Goal: Information Seeking & Learning: Check status

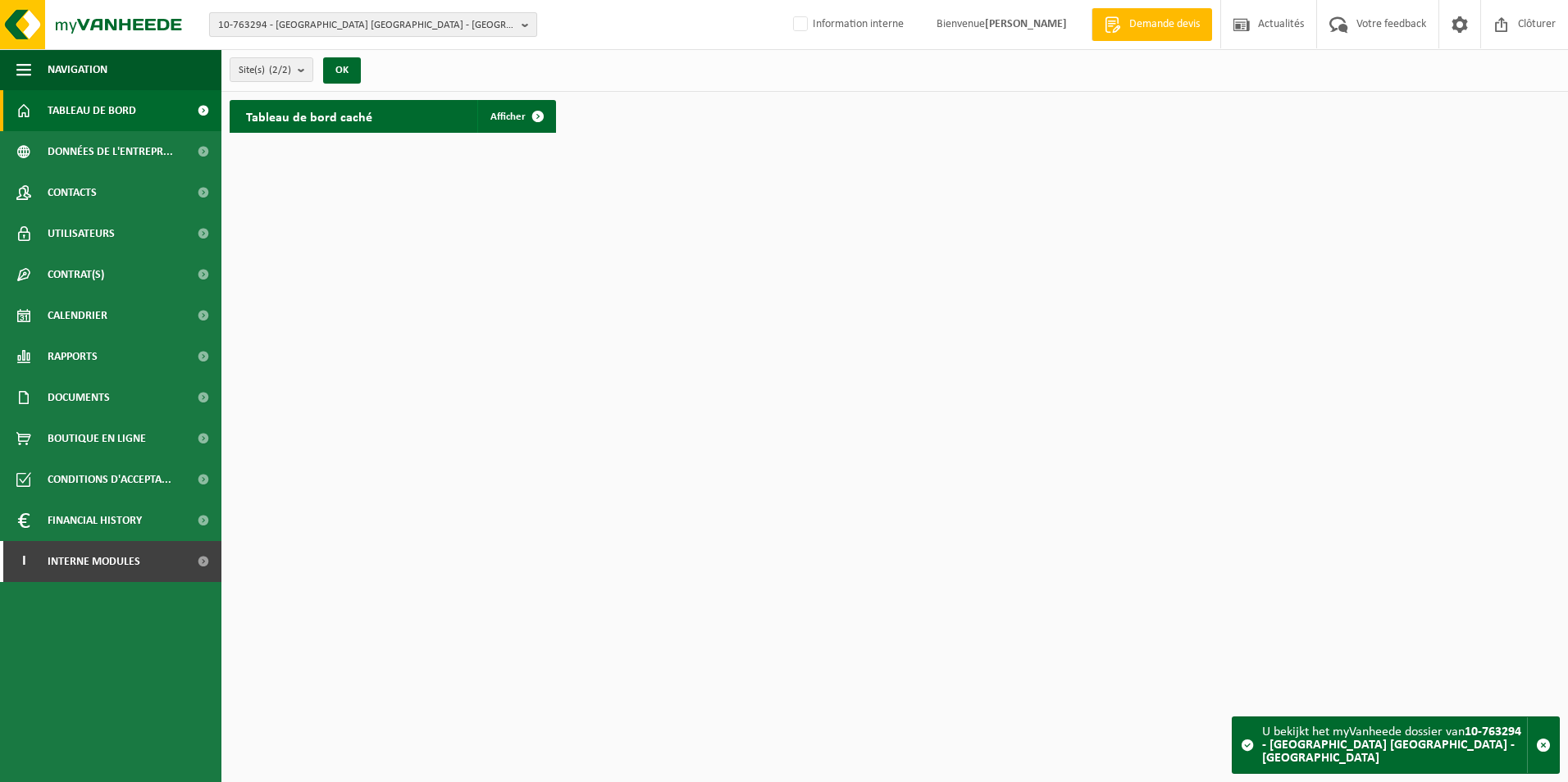
click at [330, 15] on span "10-763294 - HOGANAS BELGIUM - ATH" at bounding box center [367, 25] width 297 height 25
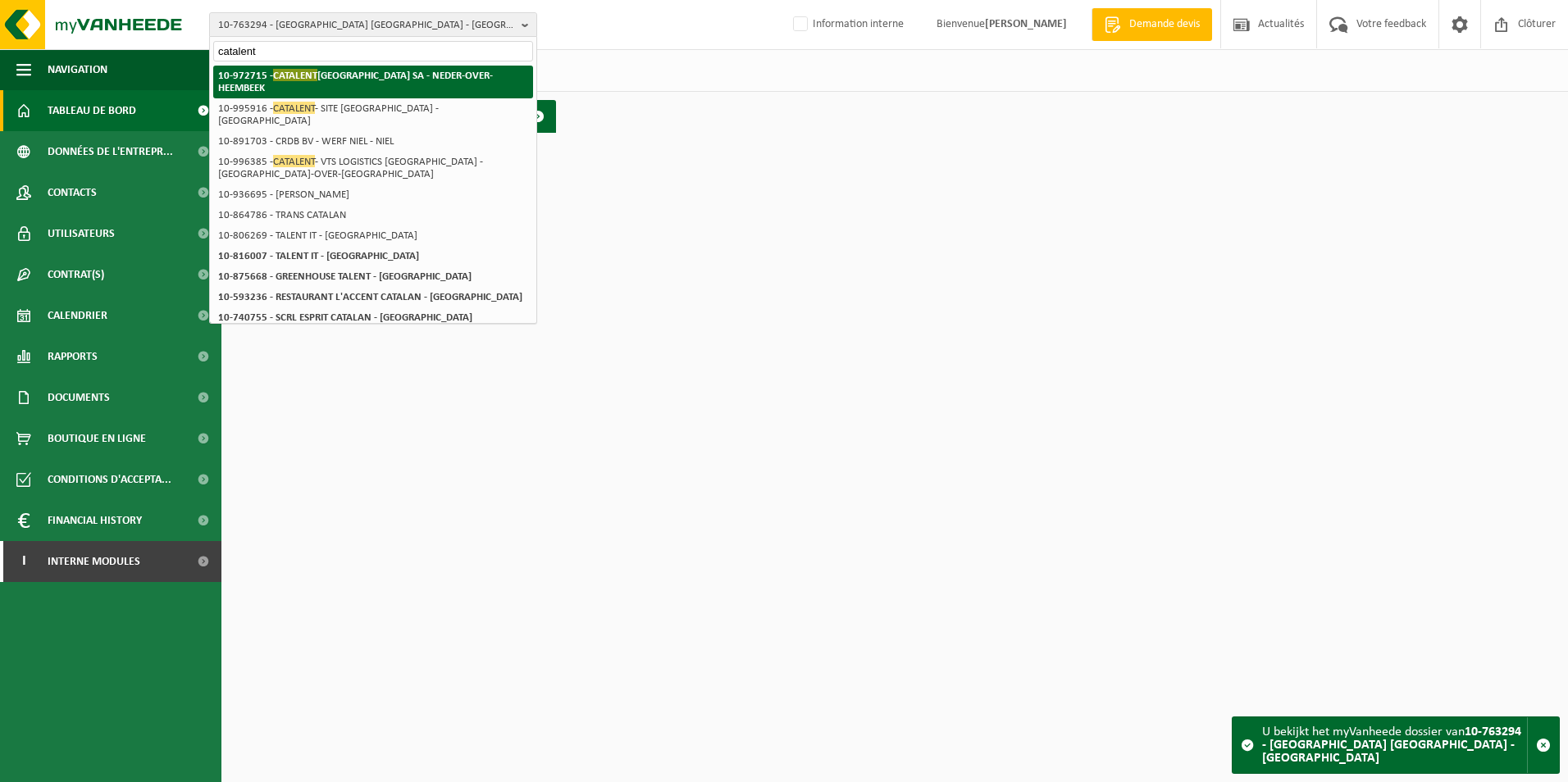
type input "catalent"
click at [351, 70] on strong "10-972715 - CATALENT BELGIUM SA - NEDER-OVER-HEEMBEEK" at bounding box center [356, 81] width 275 height 25
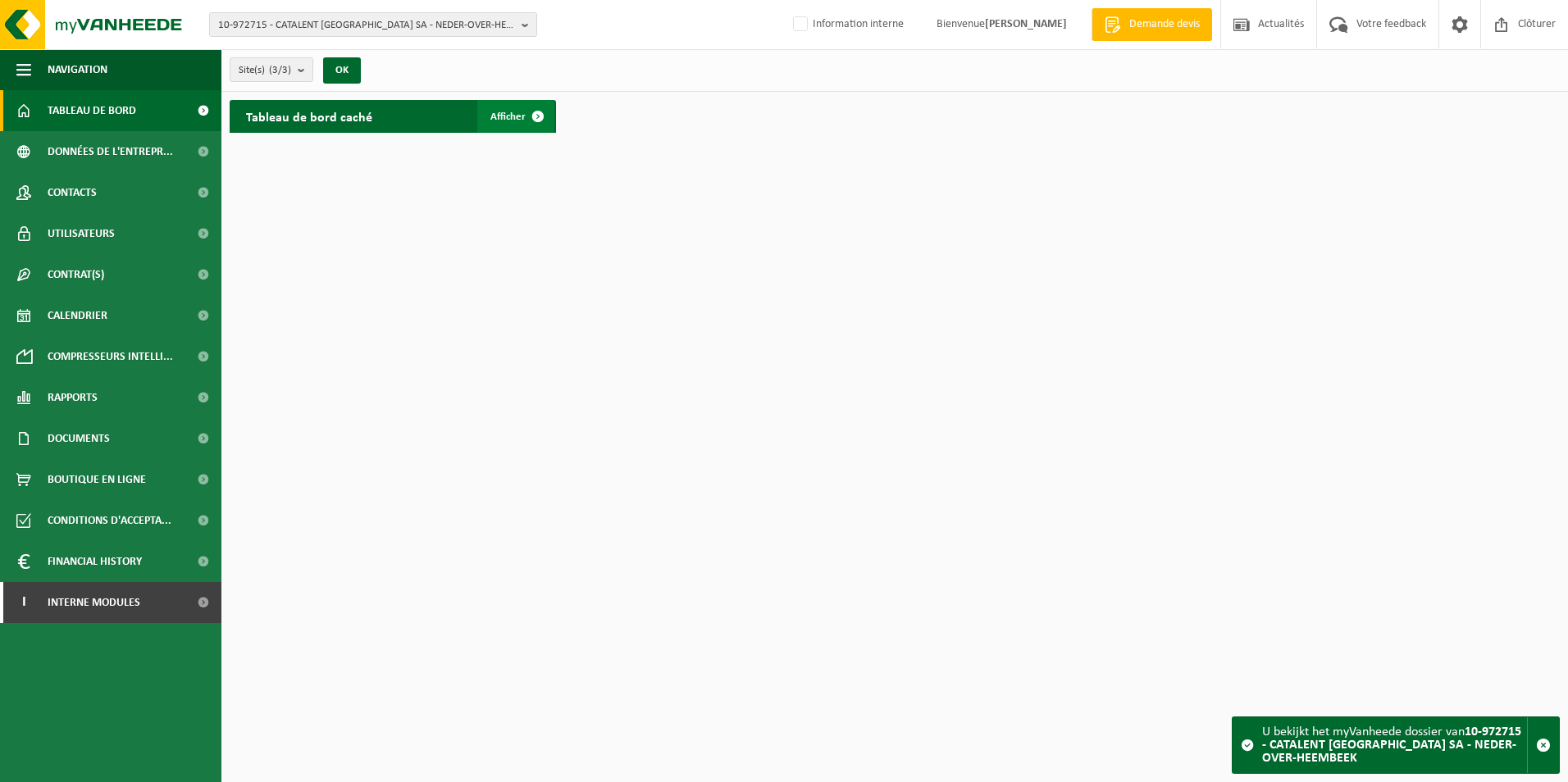
click at [505, 108] on link "Afficher" at bounding box center [516, 116] width 77 height 32
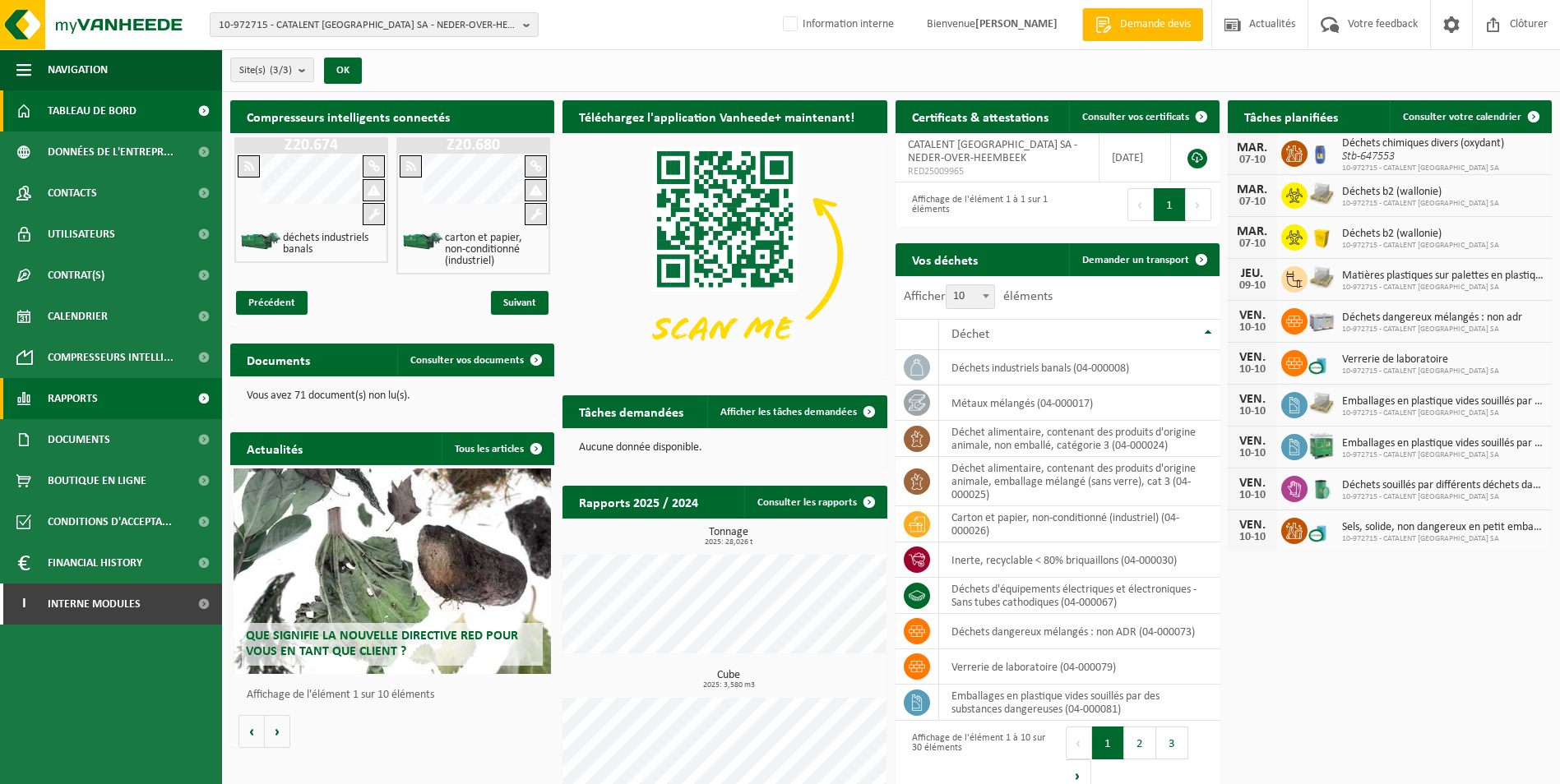
click at [84, 401] on span "Rapports" at bounding box center [73, 398] width 50 height 41
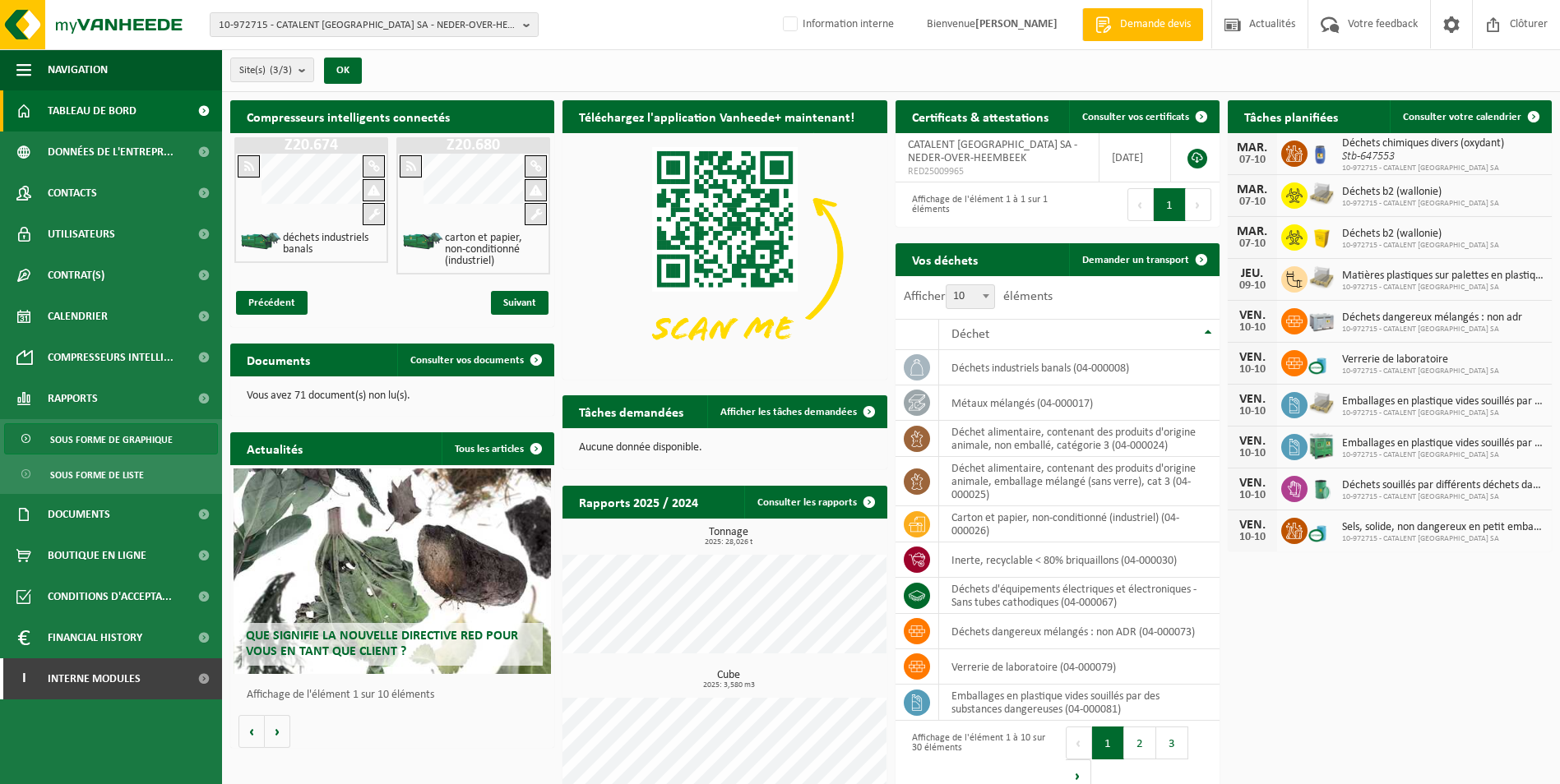
click at [86, 440] on span "Sous forme de graphique" at bounding box center [111, 439] width 122 height 32
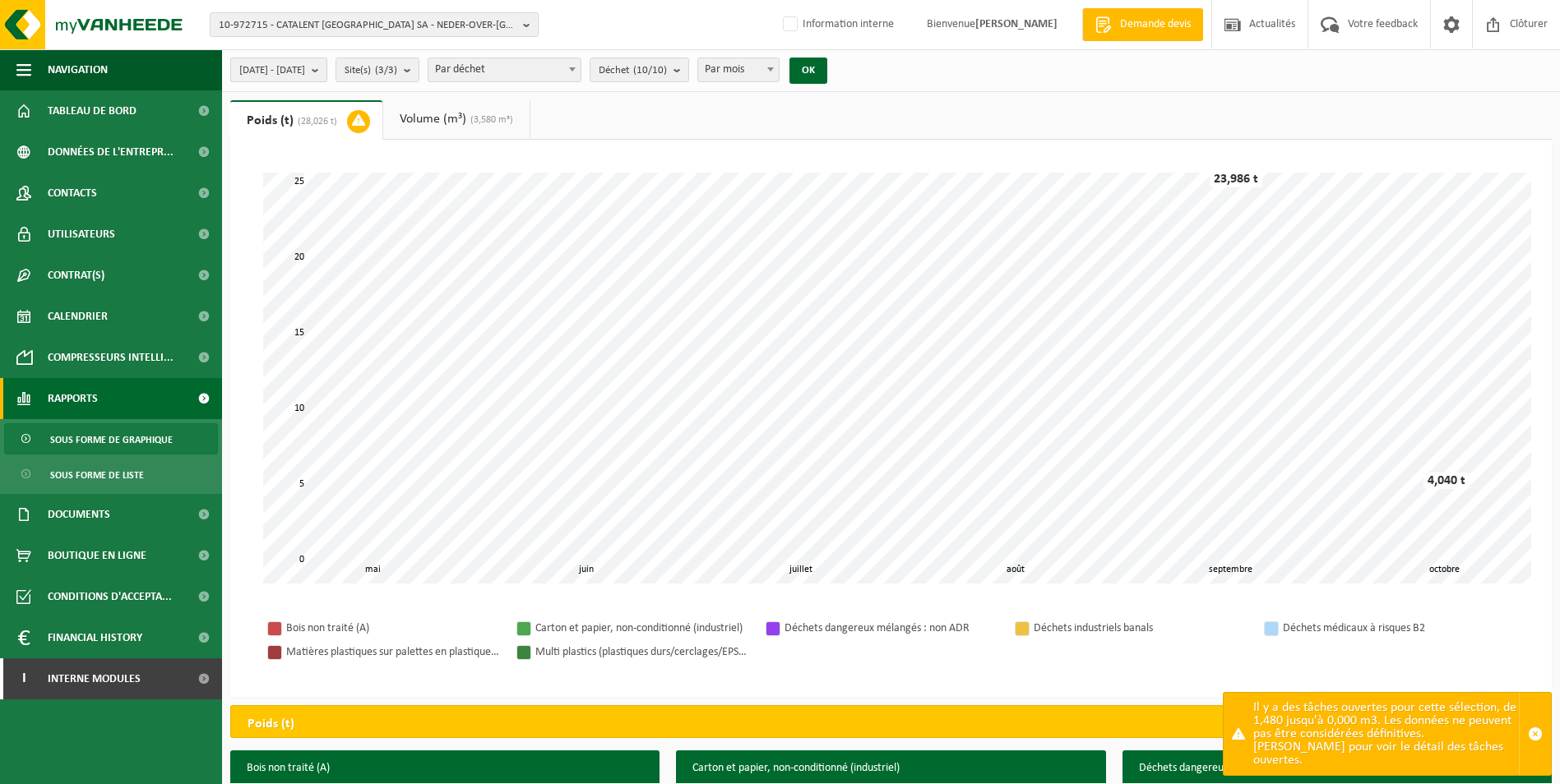
click at [298, 67] on span "2025-05-01 - 2025-10-07" at bounding box center [272, 70] width 66 height 25
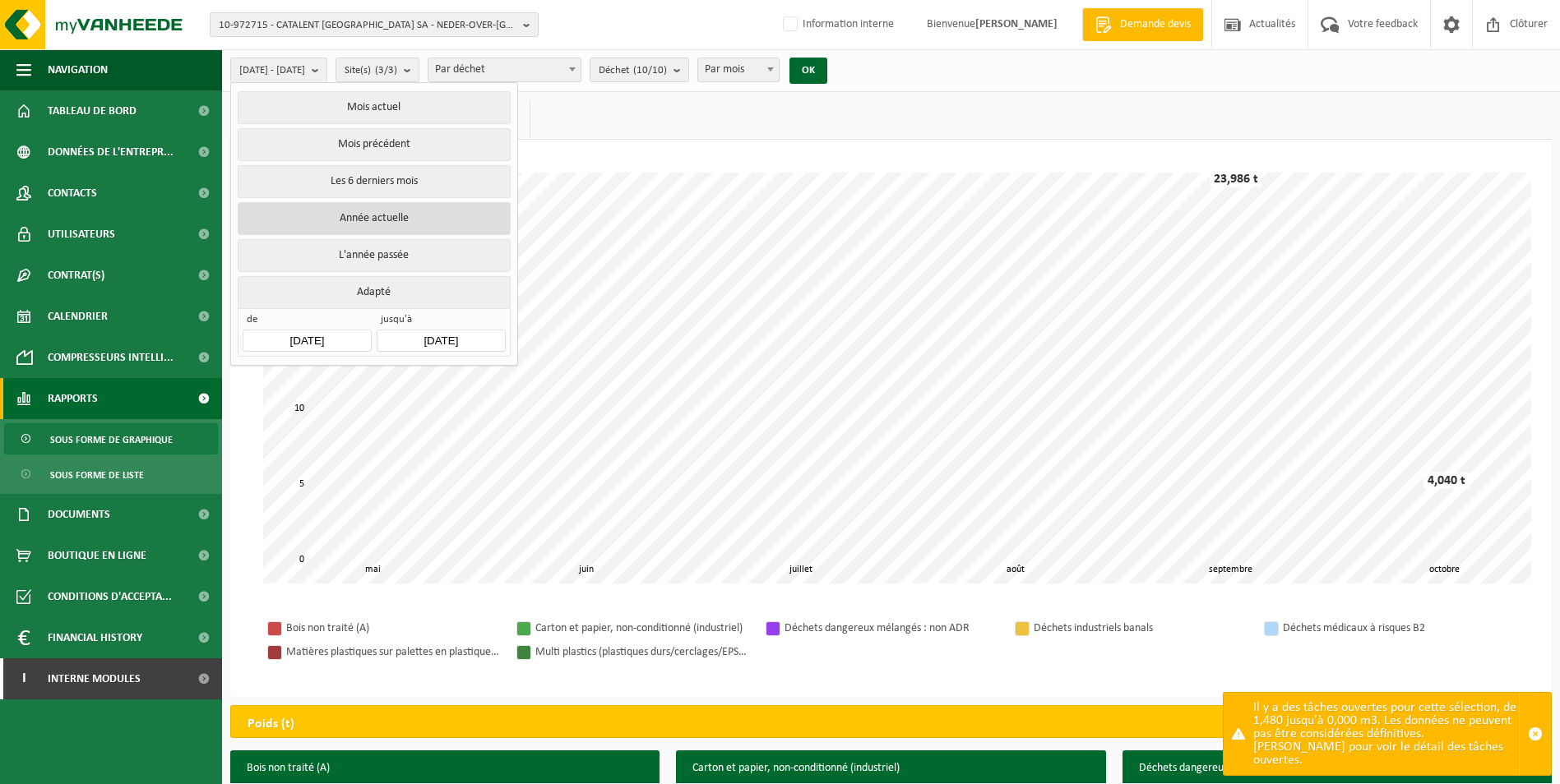
click at [324, 214] on button "Année actuelle" at bounding box center [374, 219] width 272 height 32
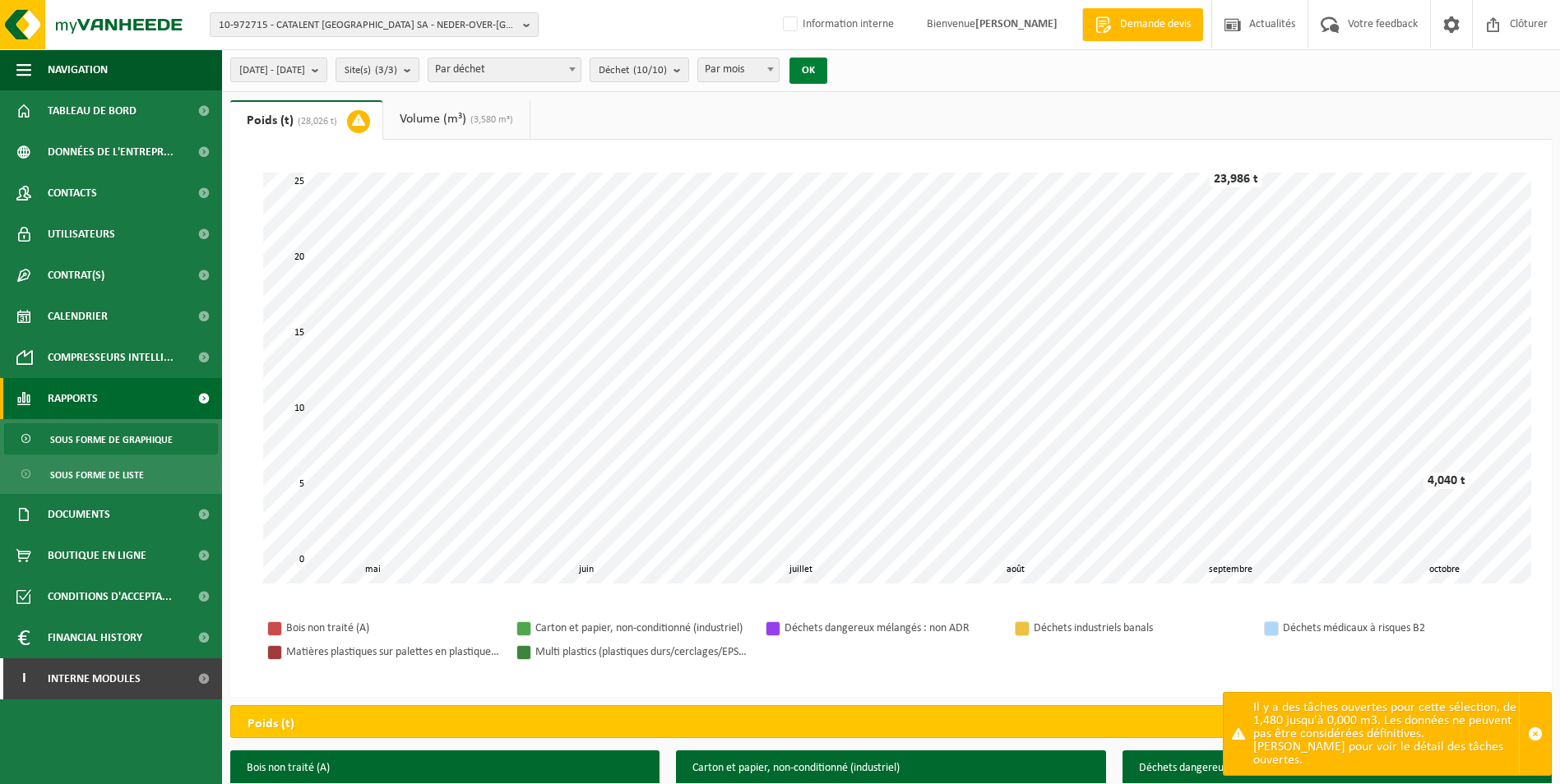
click at [827, 74] on button "OK" at bounding box center [808, 70] width 38 height 27
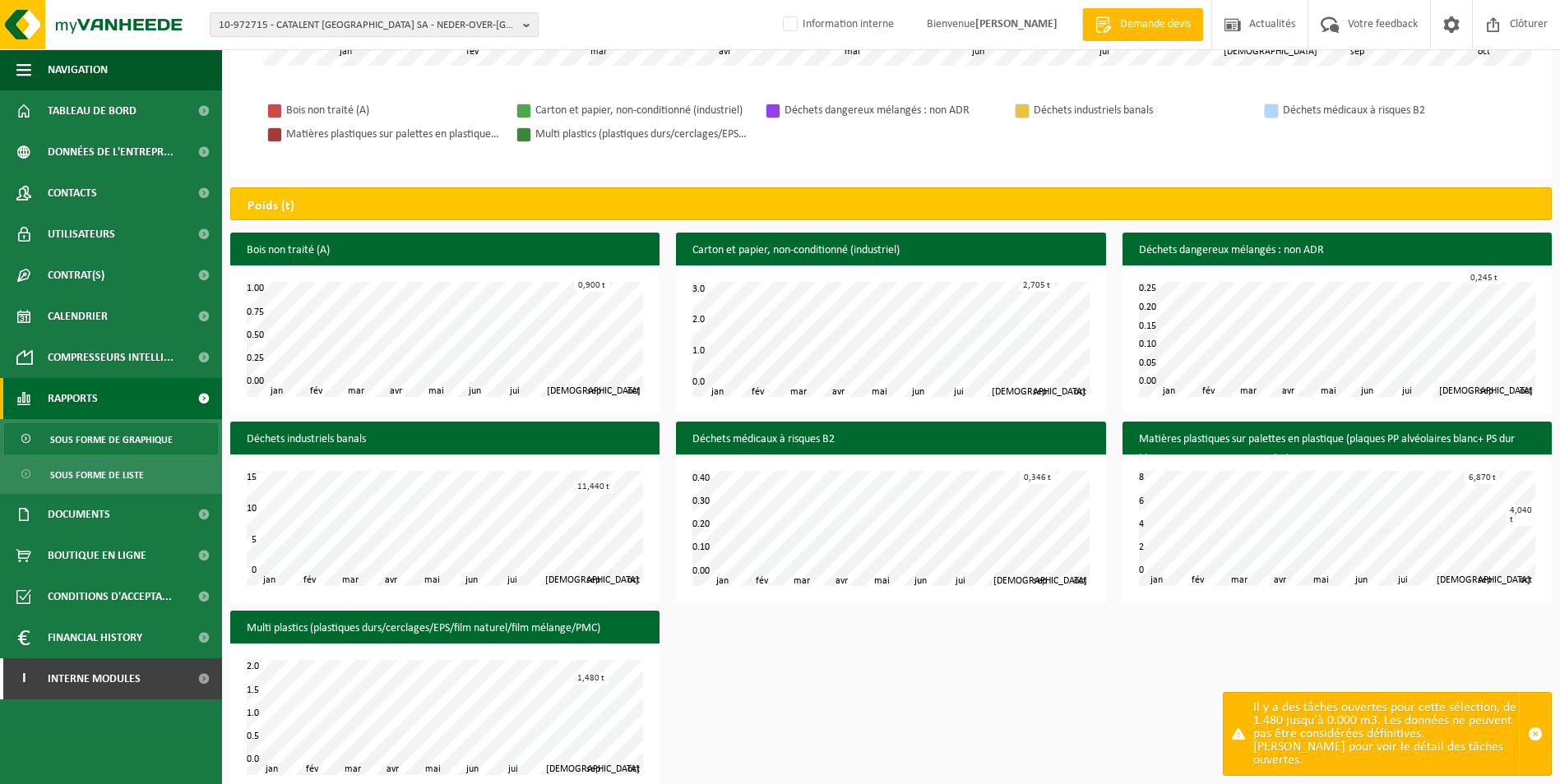
scroll to position [541, 0]
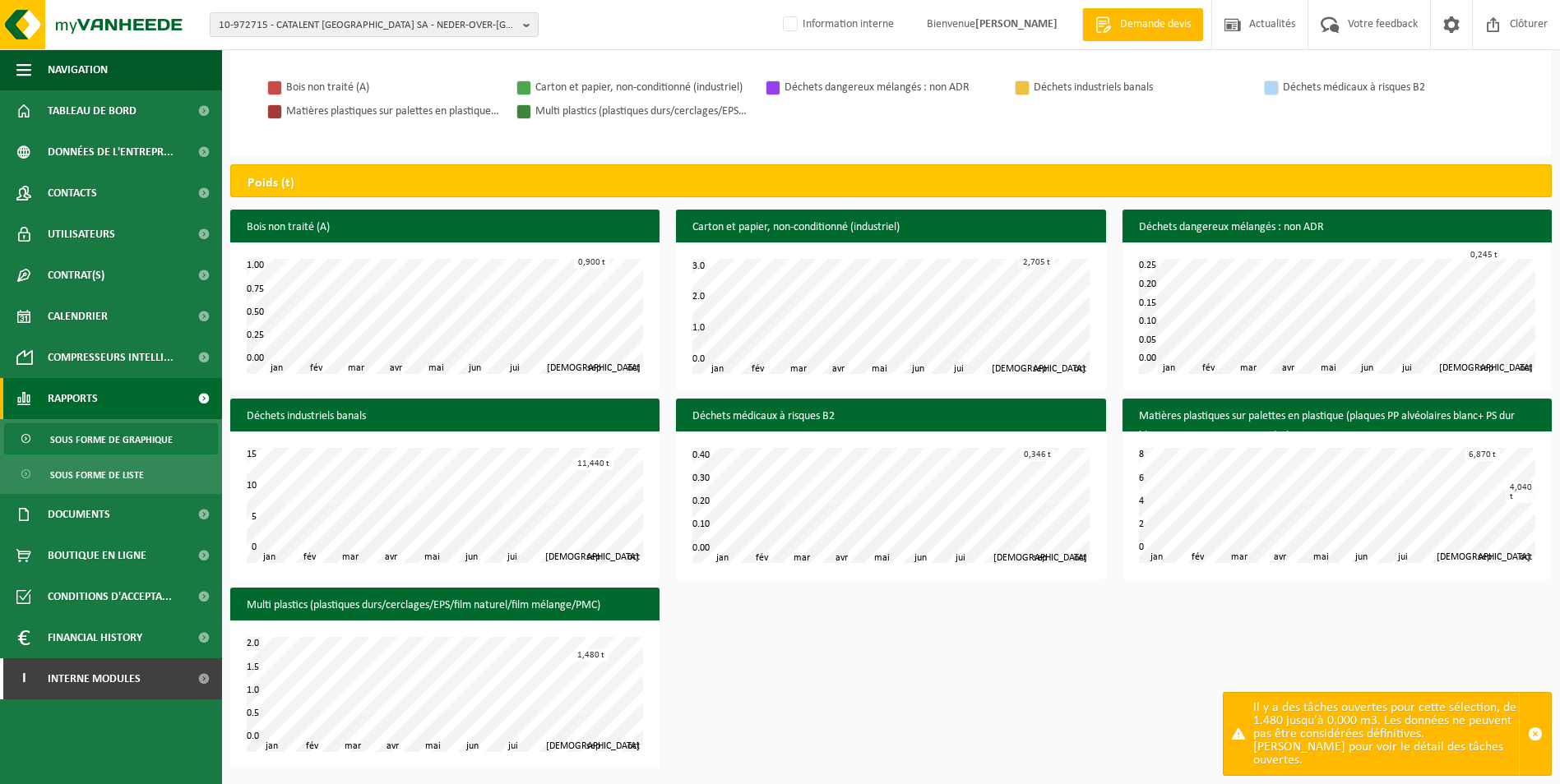
click at [824, 635] on div "Bois non traité (A) fév mar avr mai jun jui aoû sep jan oct 0.00 1.00 0.25 0.50…" at bounding box center [891, 492] width 1338 height 567
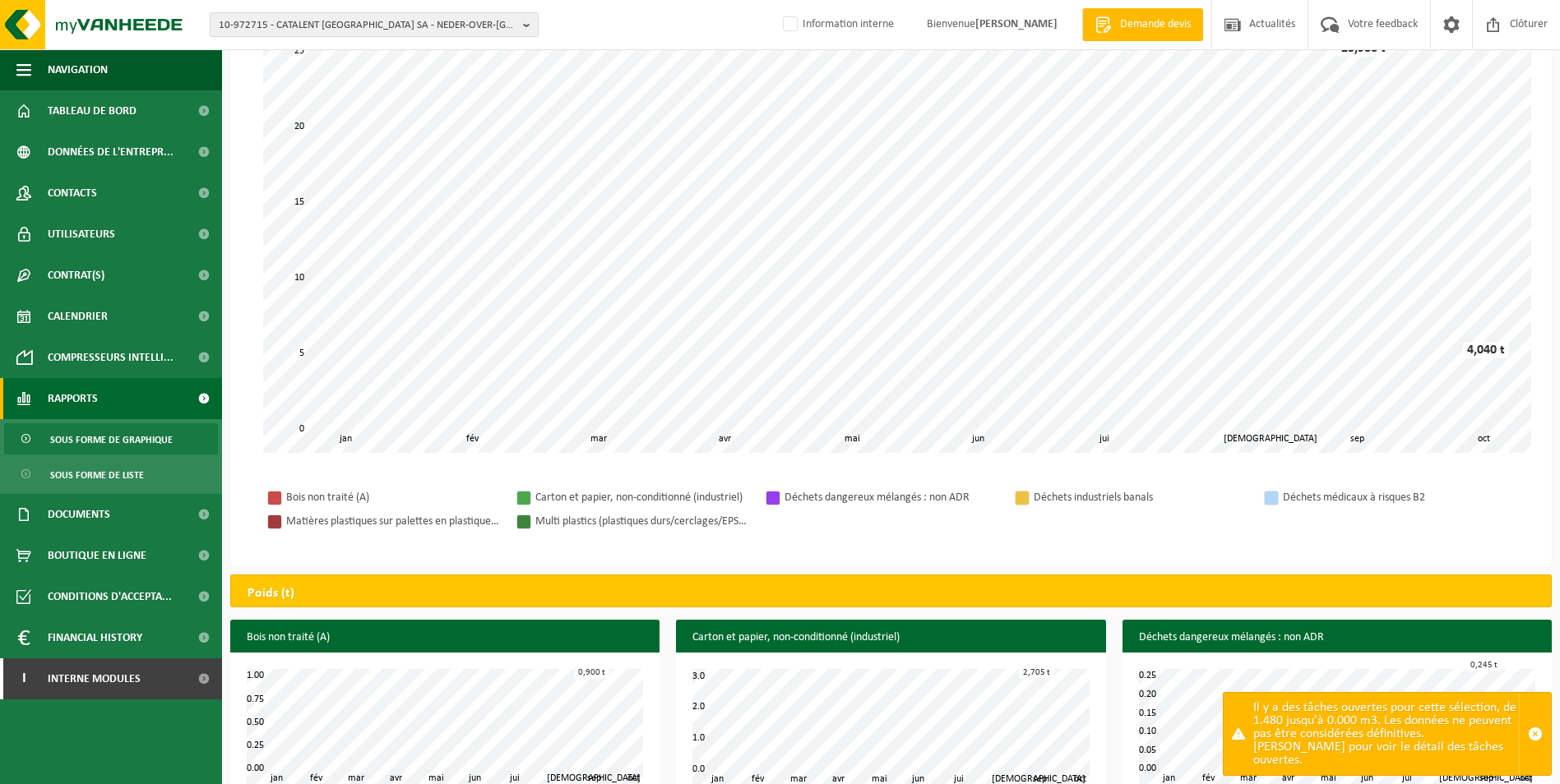
scroll to position [0, 0]
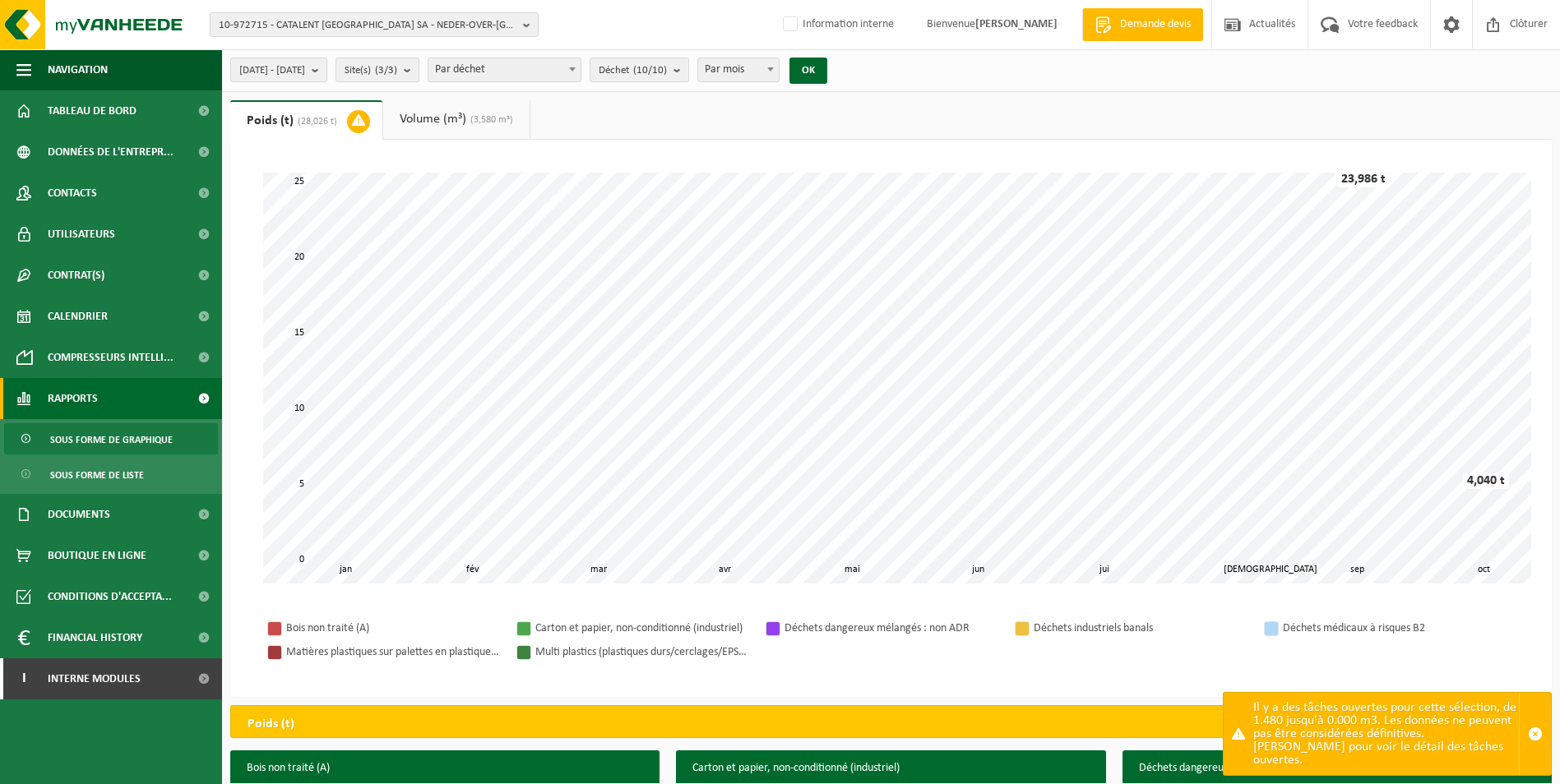
click at [438, 126] on link "Volume (m³) (3,580 m³)" at bounding box center [456, 119] width 146 height 38
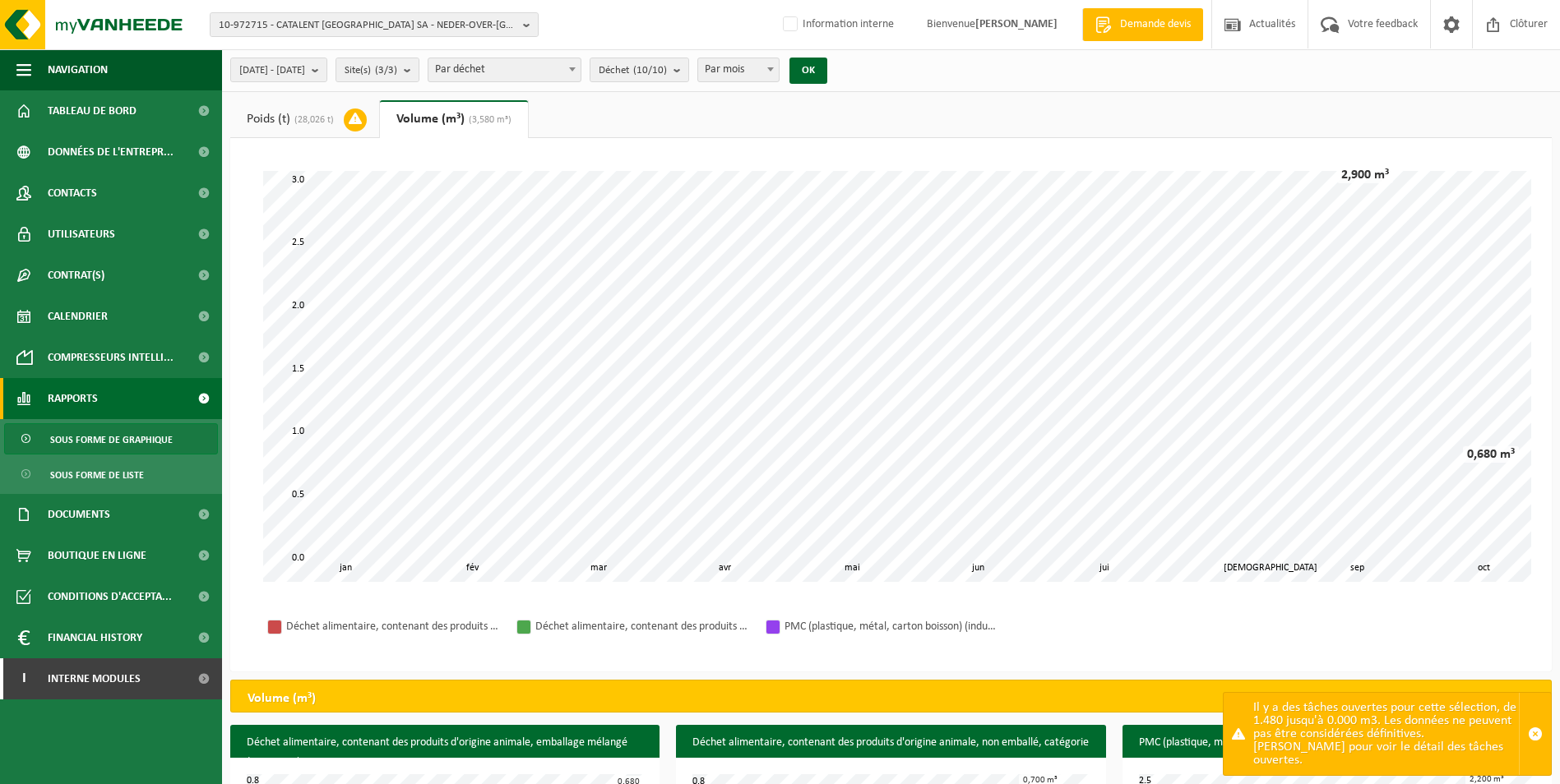
click at [314, 126] on link "Poids (t) (28,026 t)" at bounding box center [304, 119] width 149 height 38
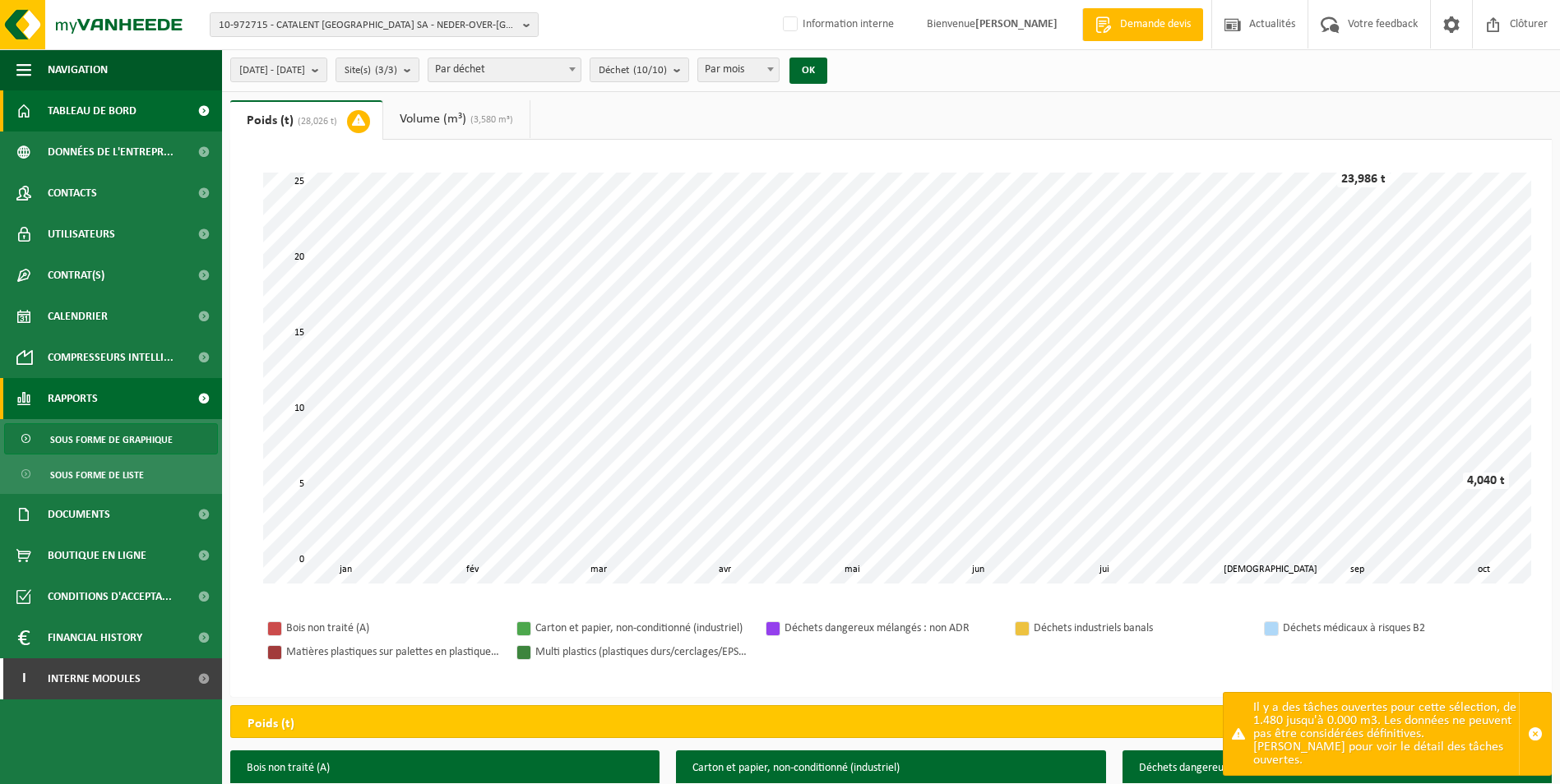
click at [126, 122] on span "Tableau de bord" at bounding box center [92, 111] width 89 height 41
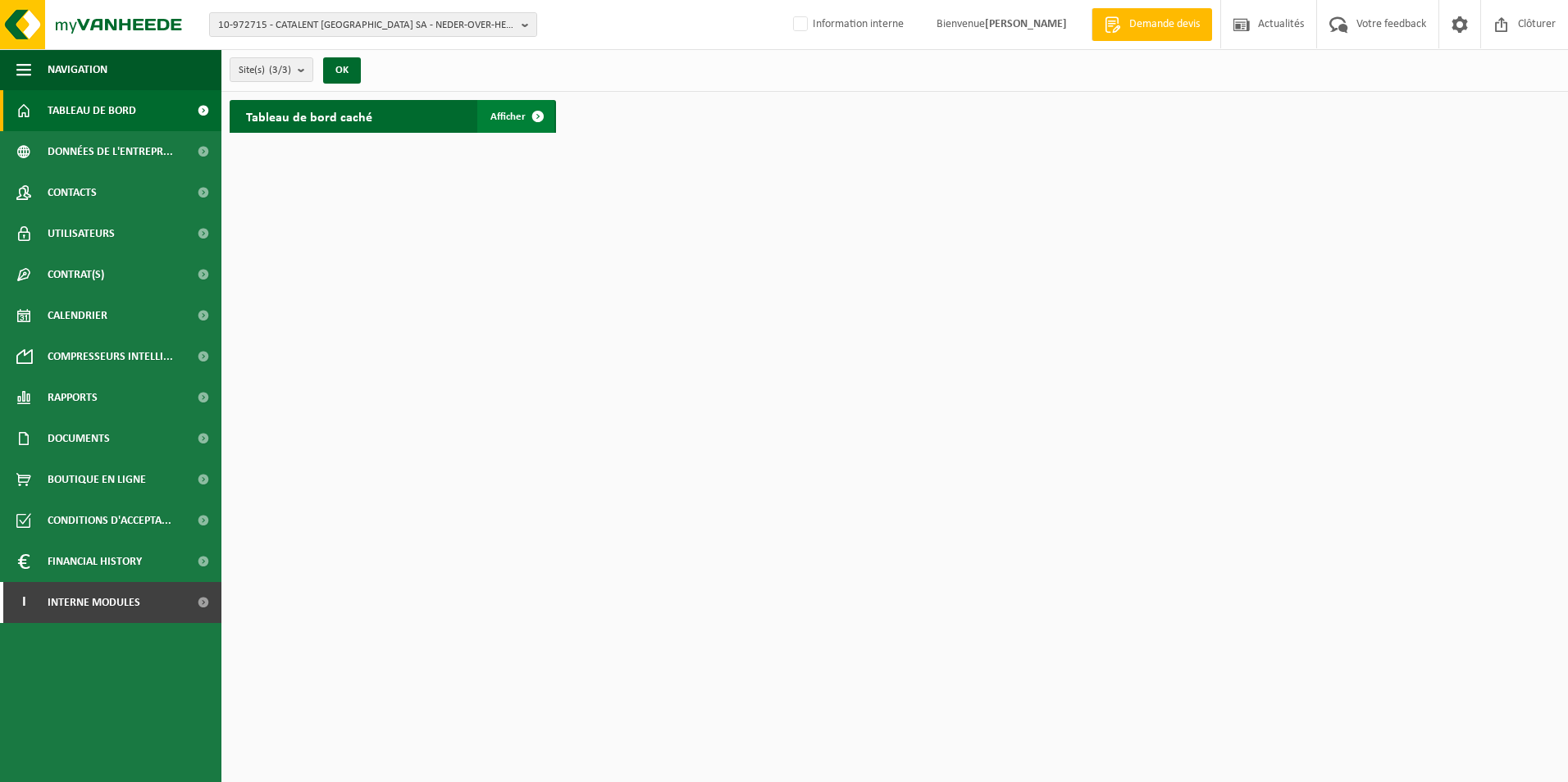
click at [499, 119] on span "Afficher" at bounding box center [508, 117] width 35 height 10
